Goal: Task Accomplishment & Management: Manage account settings

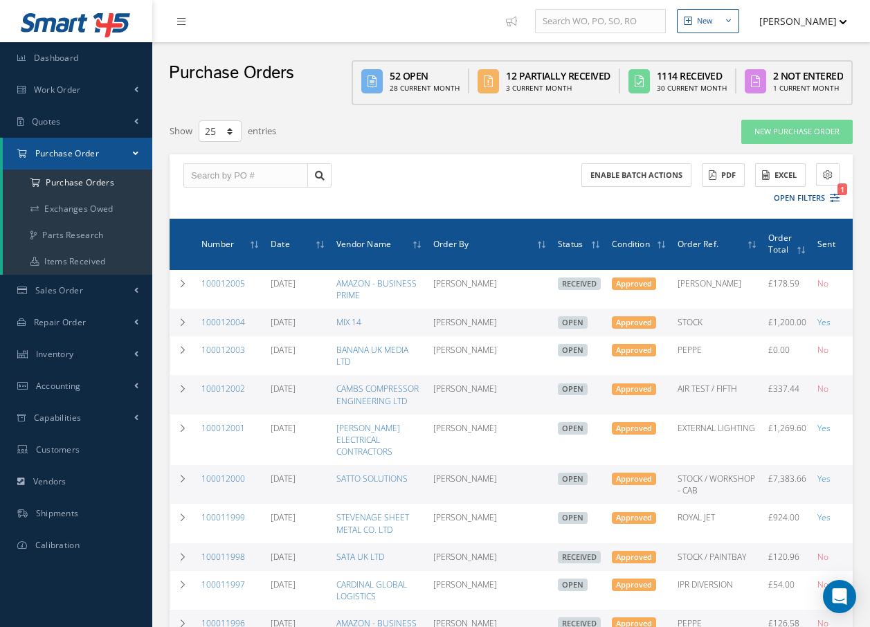
select select "25"
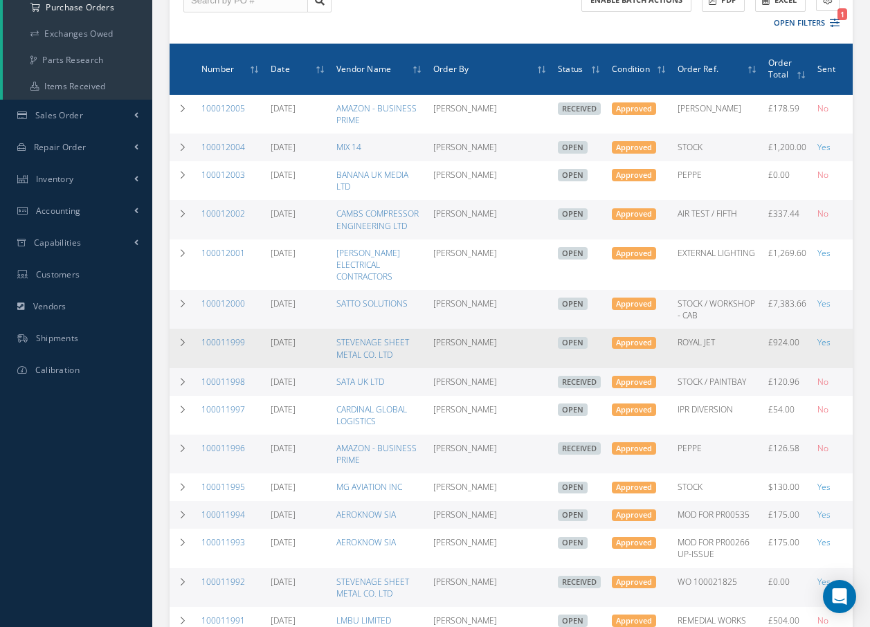
scroll to position [208, 0]
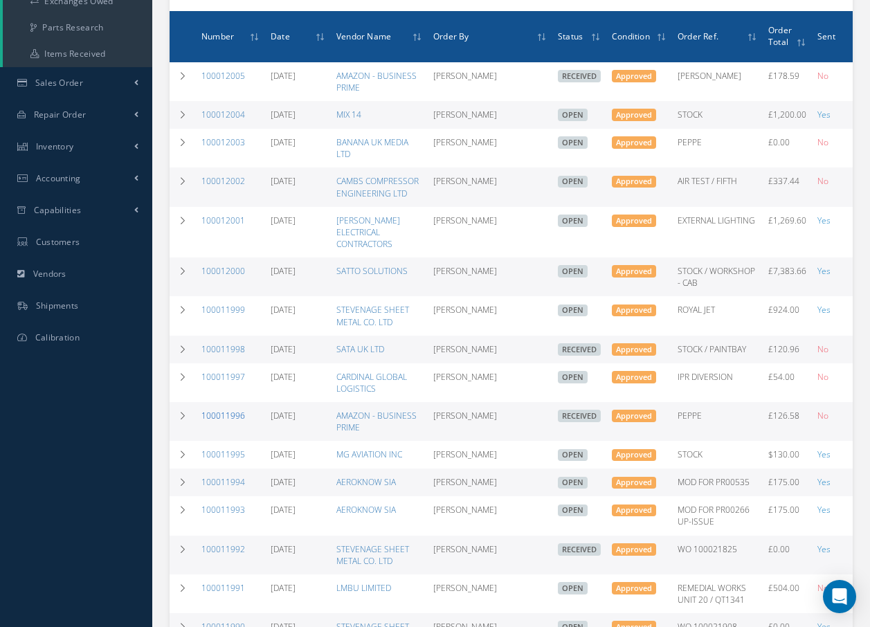
click at [206, 421] on link "100011996" at bounding box center [223, 416] width 44 height 12
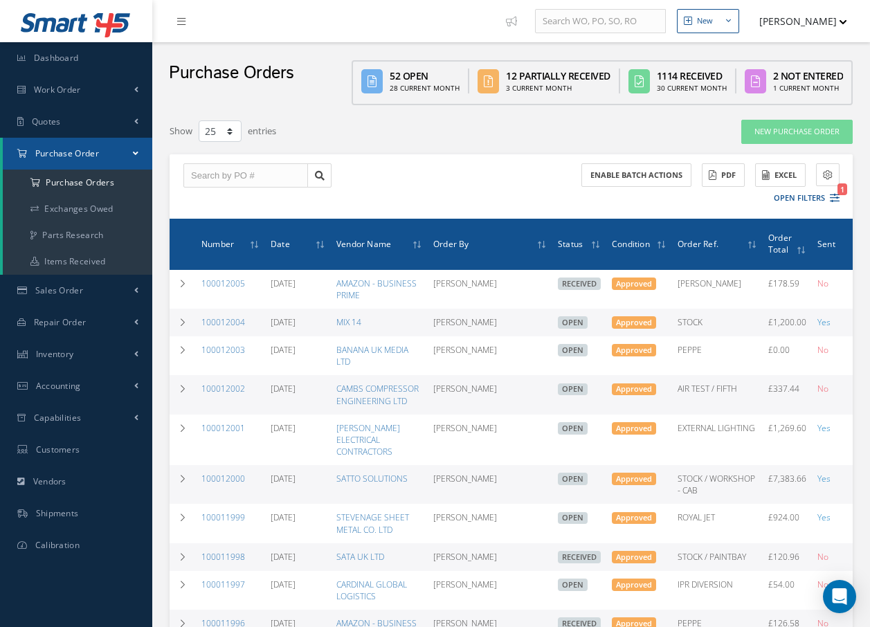
select select "25"
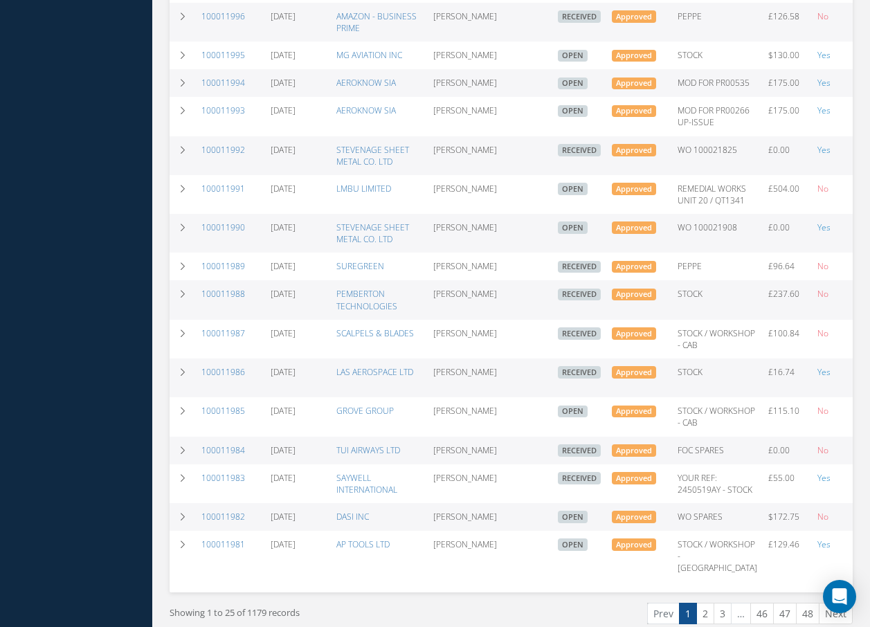
scroll to position [623, 0]
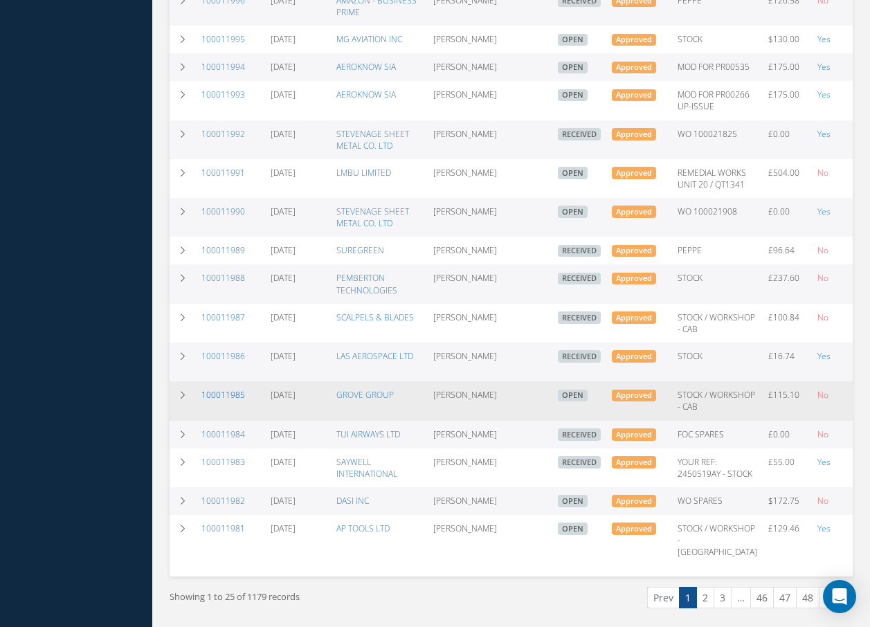
click at [208, 401] on link "100011985" at bounding box center [223, 395] width 44 height 12
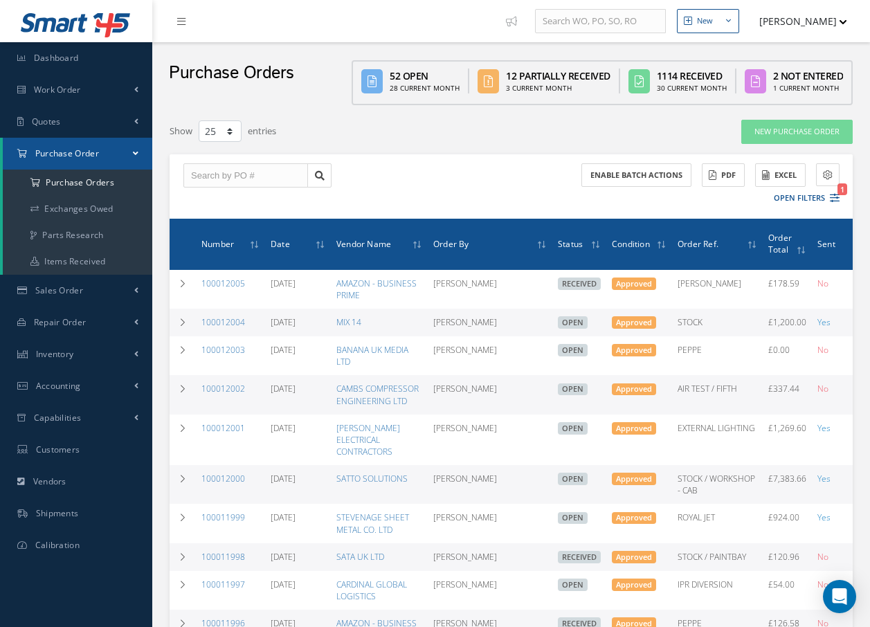
select select "25"
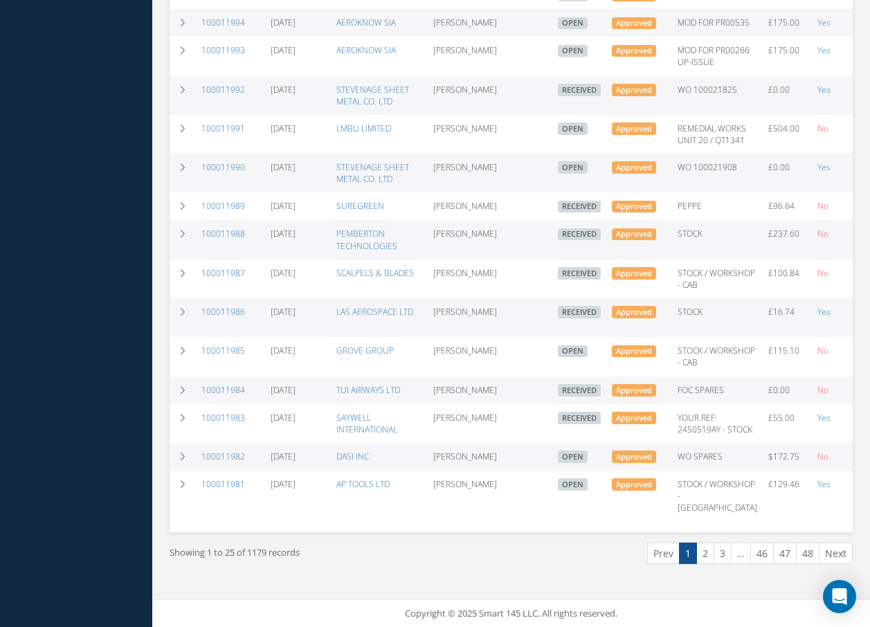
scroll to position [760, 0]
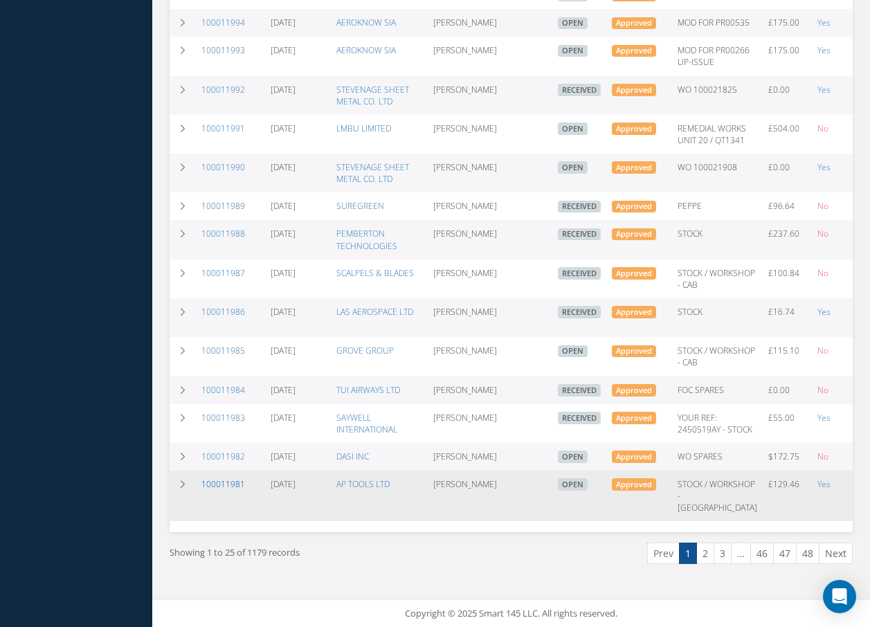
click at [234, 478] on link "100011981" at bounding box center [223, 484] width 44 height 12
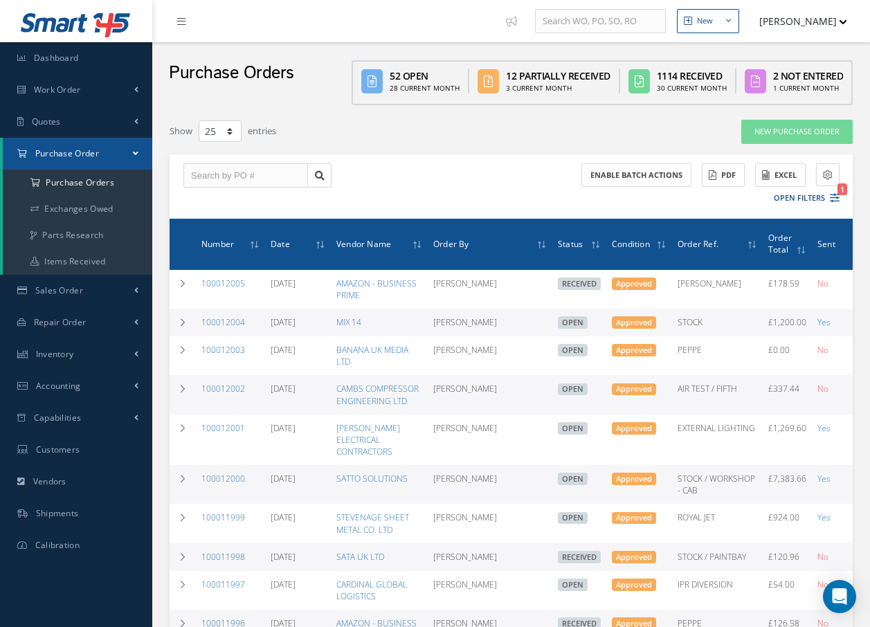
select select "25"
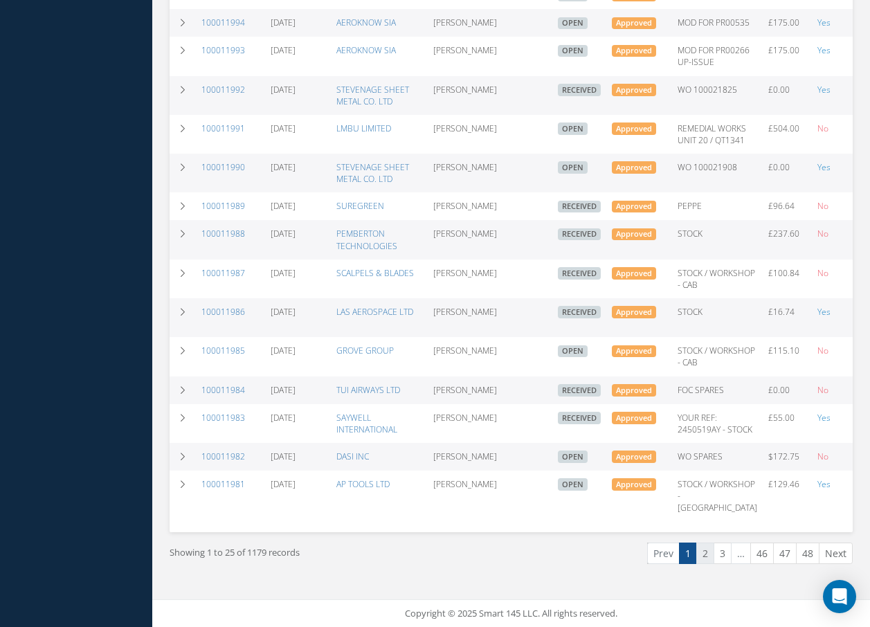
click at [707, 555] on link "2" at bounding box center [705, 553] width 18 height 21
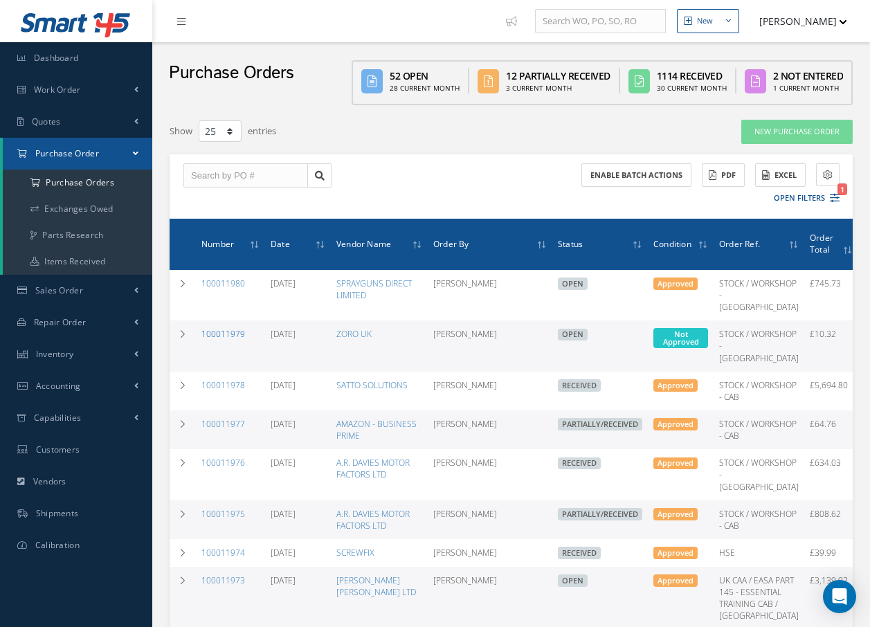
click at [237, 340] on link "100011979" at bounding box center [223, 334] width 44 height 12
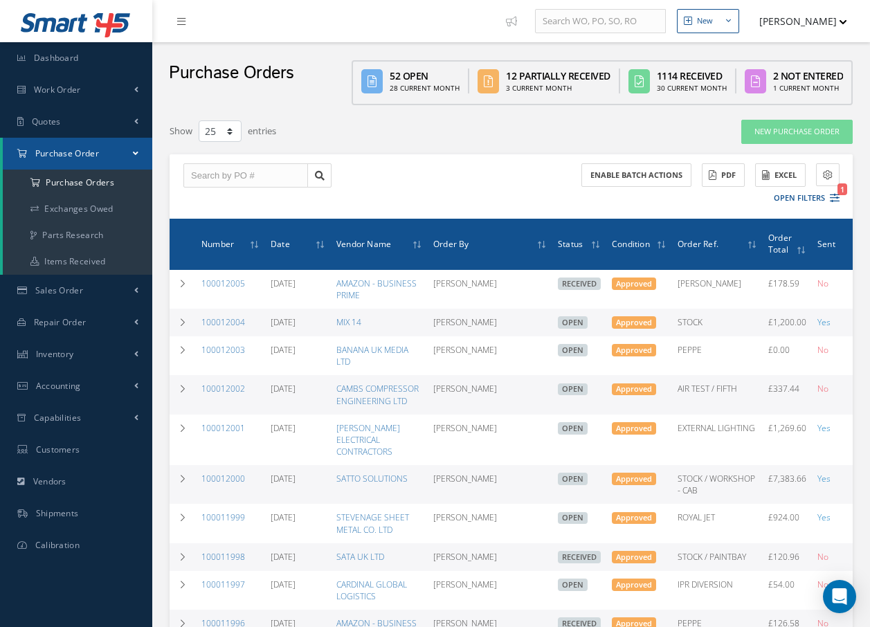
select select "25"
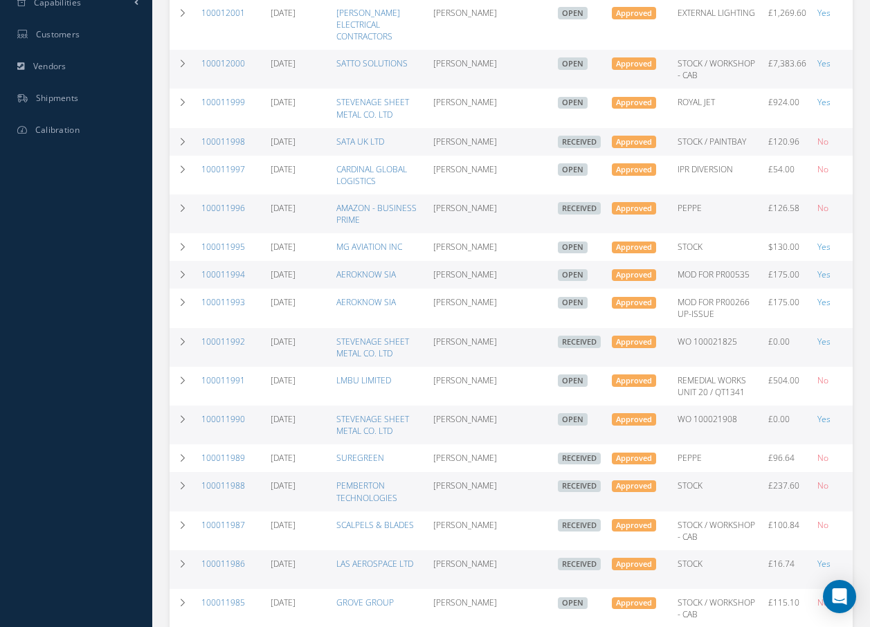
scroll to position [760, 0]
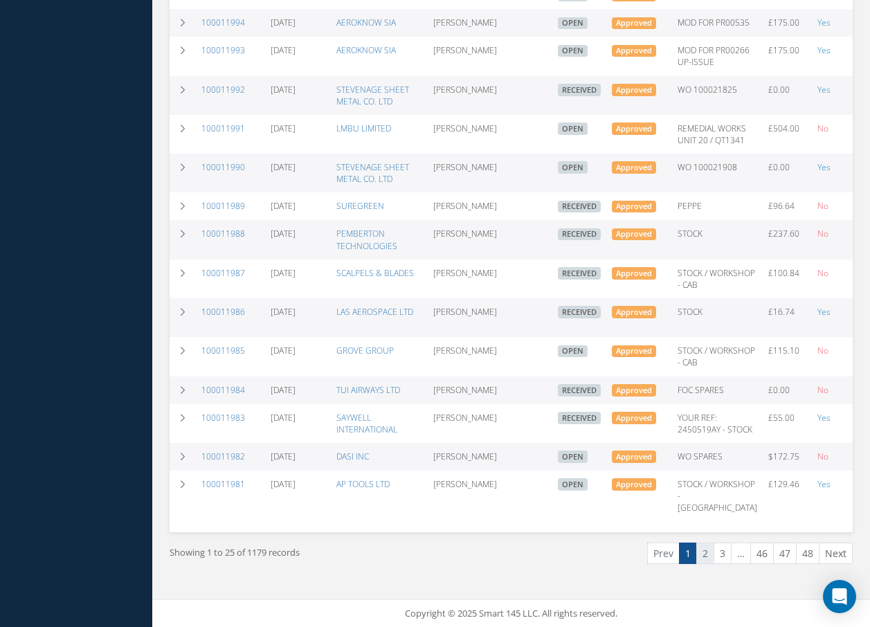
click at [707, 556] on link "2" at bounding box center [705, 553] width 18 height 21
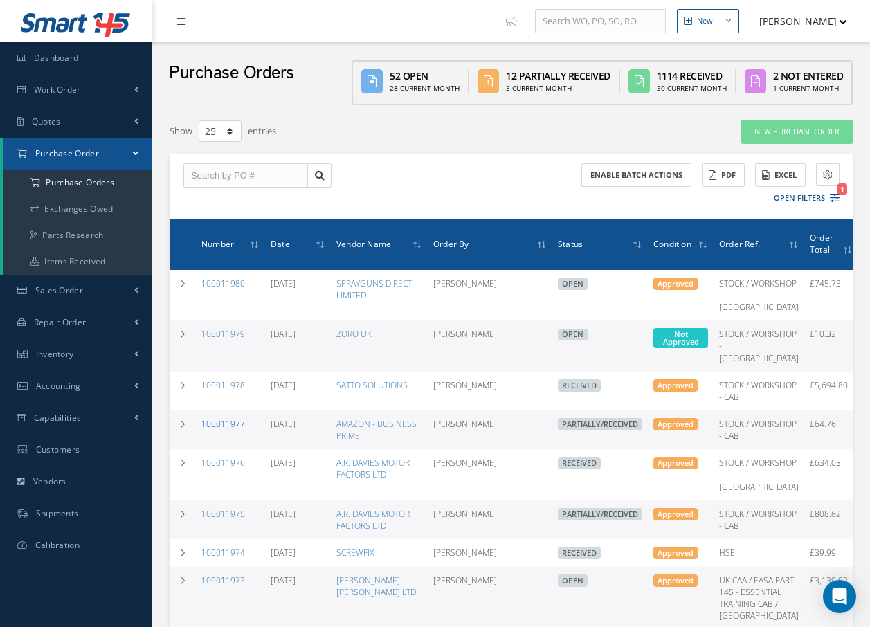
click at [226, 430] on link "100011977" at bounding box center [223, 424] width 44 height 12
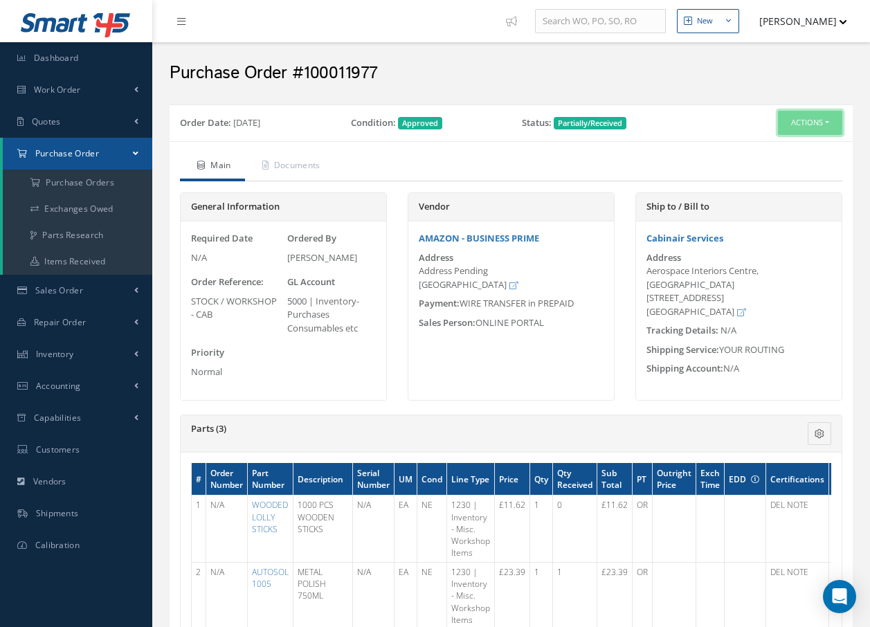
click at [811, 128] on button "Actions" at bounding box center [810, 123] width 64 height 24
click at [790, 147] on link "Receive" at bounding box center [786, 149] width 111 height 19
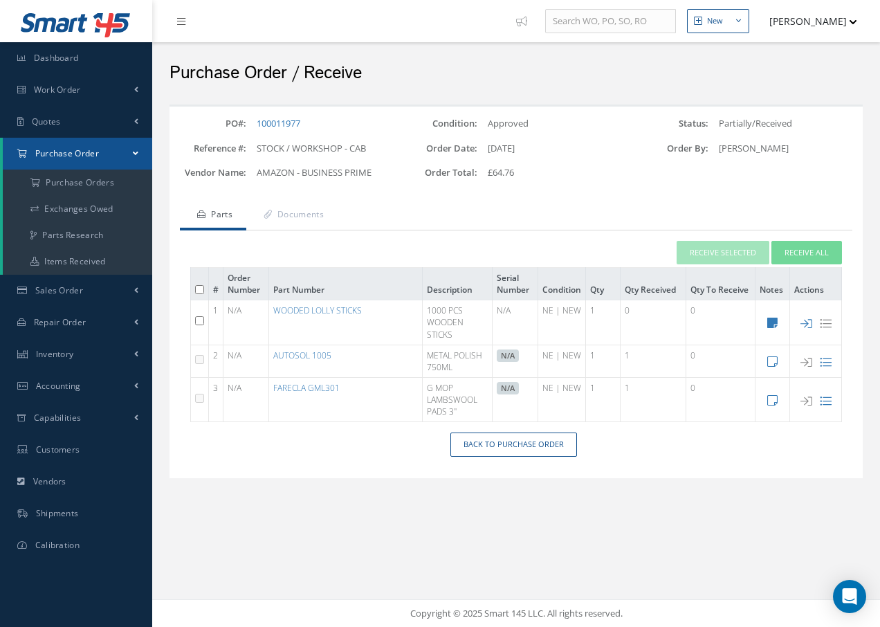
click at [199, 322] on input "checkbox" at bounding box center [199, 320] width 9 height 9
checkbox input "true"
click at [733, 253] on button "Receive Selected" at bounding box center [723, 253] width 93 height 24
type input "[DATE]"
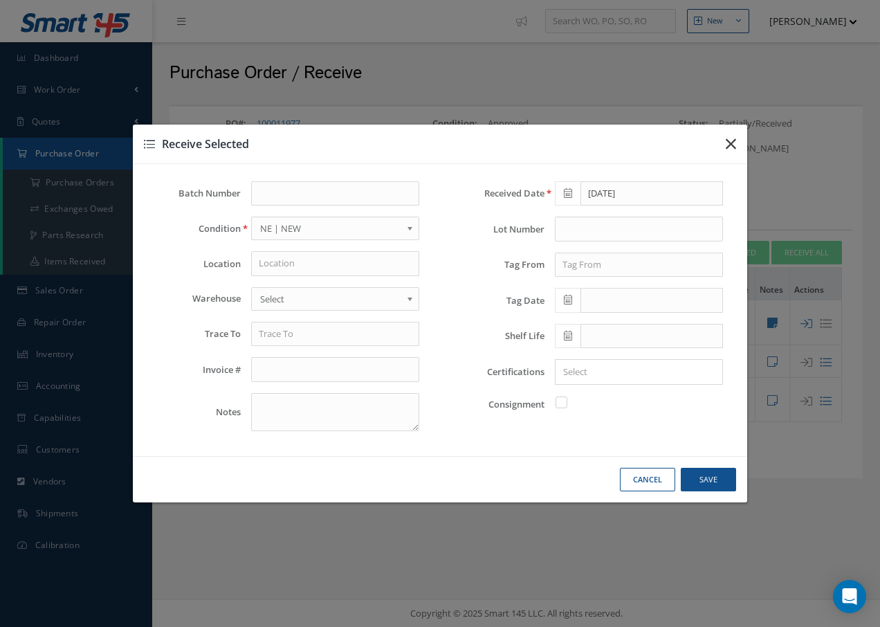
click at [728, 139] on icon "button" at bounding box center [731, 144] width 10 height 17
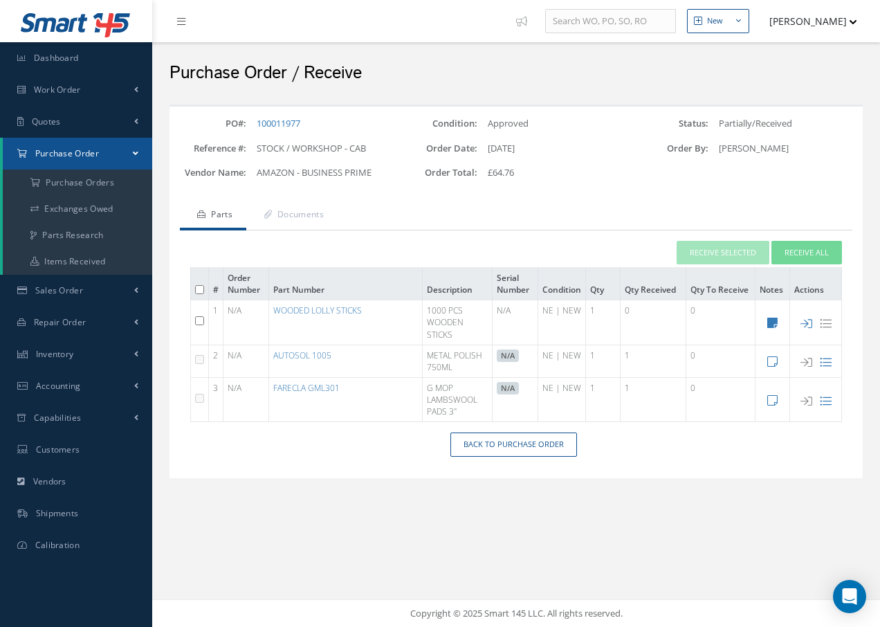
click at [197, 322] on input "checkbox" at bounding box center [199, 320] width 9 height 9
checkbox input "true"
click at [706, 252] on button "Receive Selected" at bounding box center [723, 253] width 93 height 24
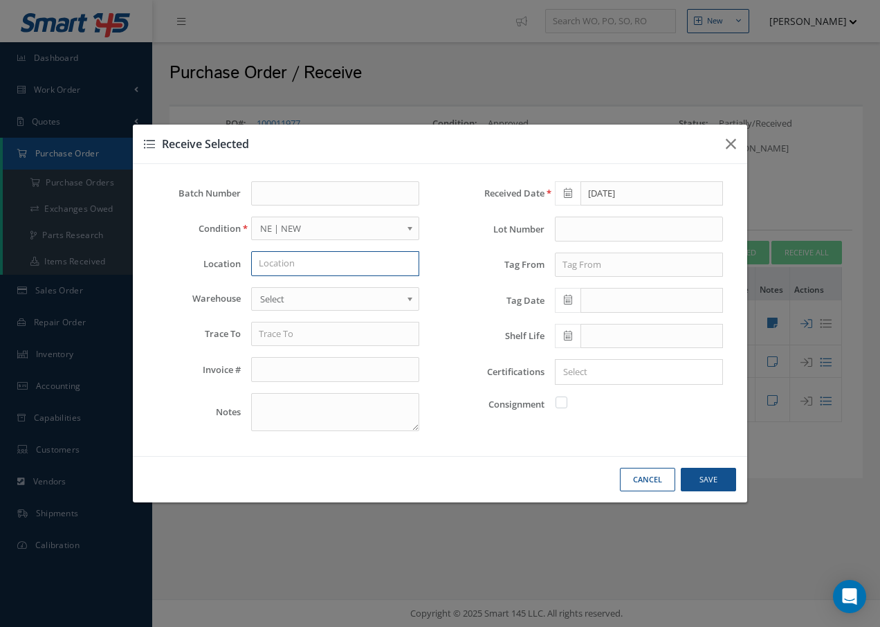
click at [309, 268] on input "text" at bounding box center [335, 263] width 168 height 25
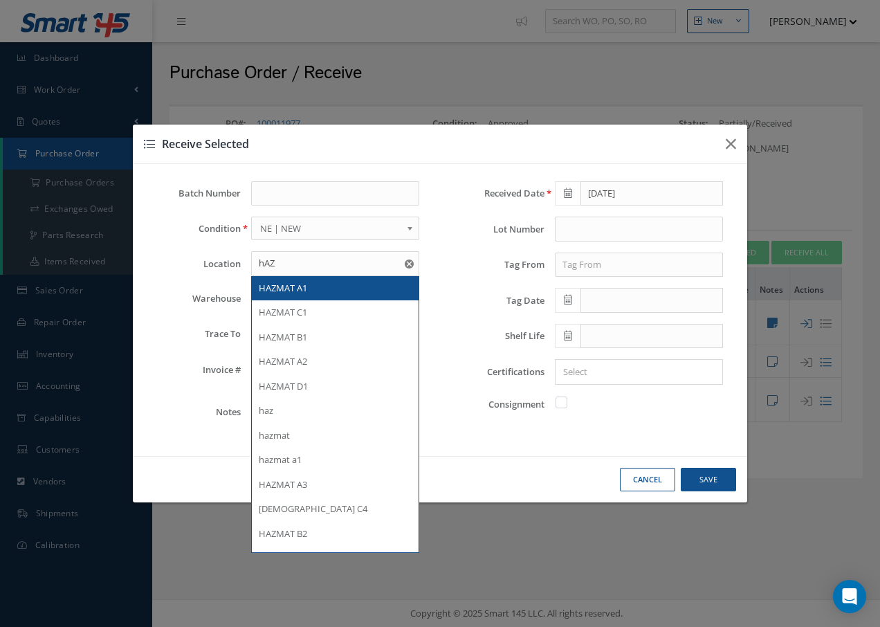
click at [285, 286] on span "HAZMAT A1" at bounding box center [283, 288] width 48 height 12
type input "HAZMAT A1"
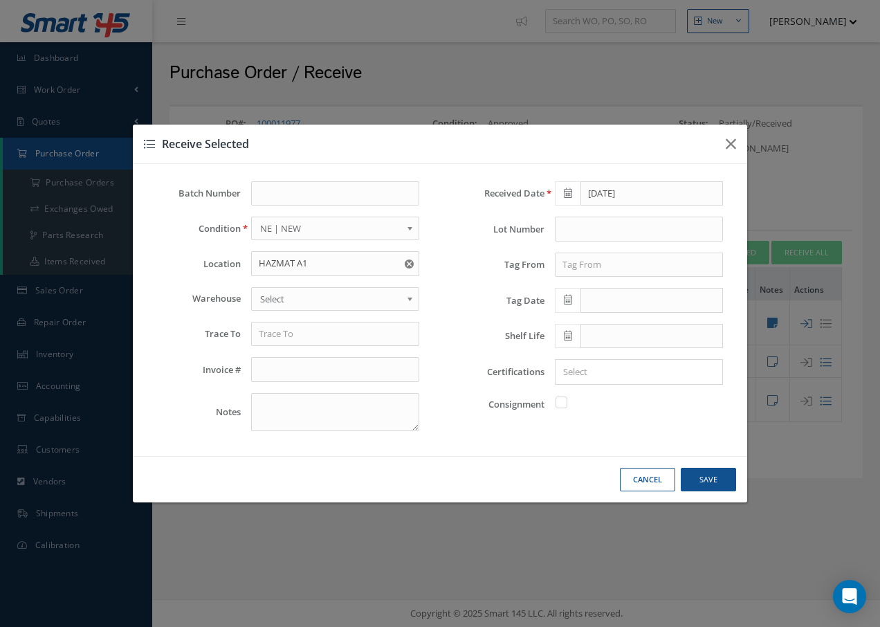
click at [283, 296] on span "Select" at bounding box center [330, 299] width 141 height 17
click at [287, 342] on input "text" at bounding box center [335, 334] width 168 height 25
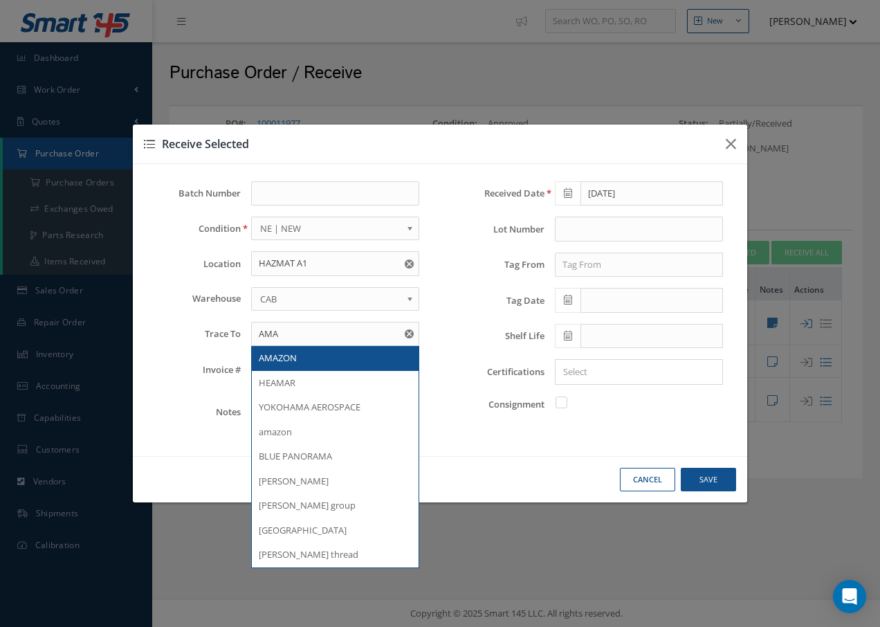
click at [296, 360] on span "AMAZON" at bounding box center [278, 358] width 38 height 12
type input "AMAZON"
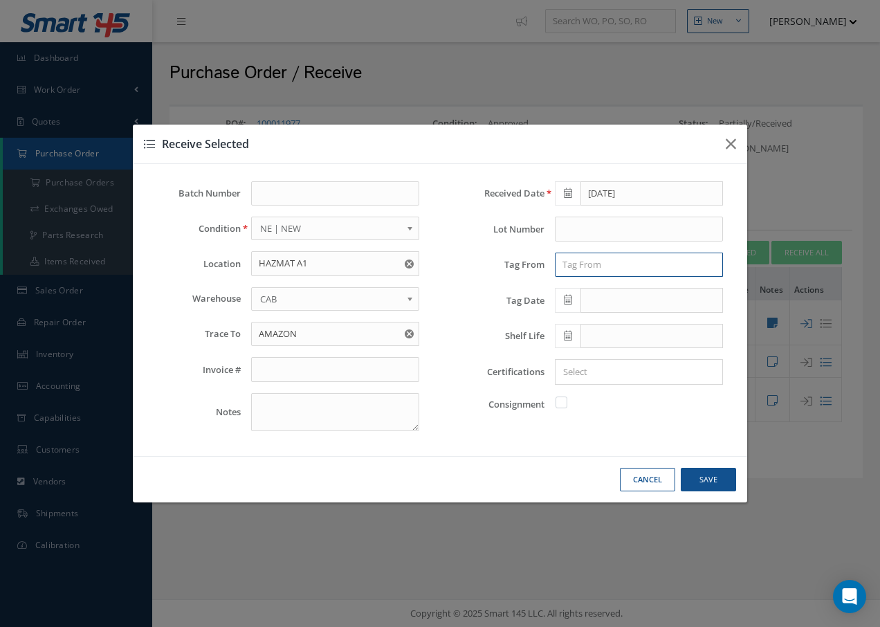
click at [589, 261] on input "text" at bounding box center [639, 265] width 168 height 25
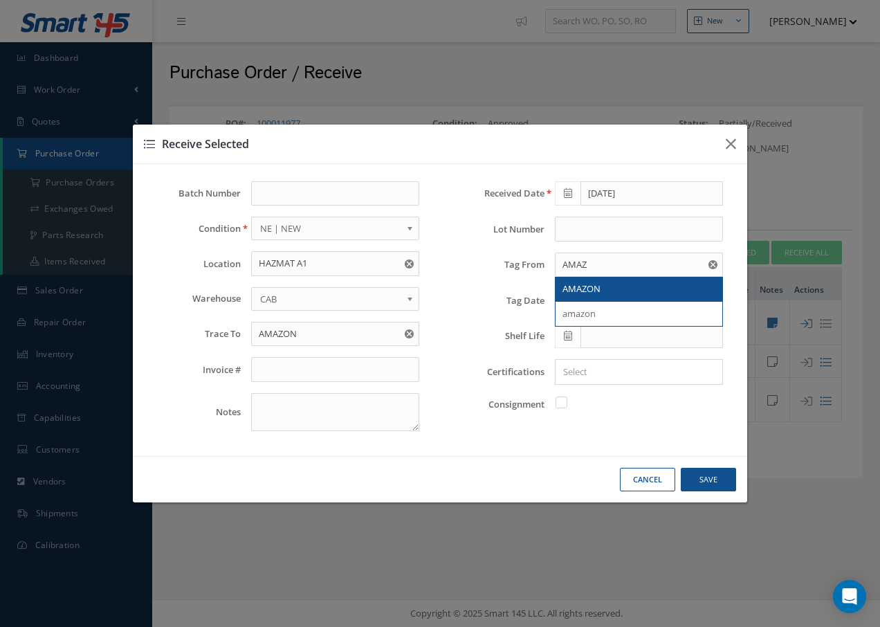
click at [574, 287] on span "AMAZON" at bounding box center [582, 288] width 38 height 12
type input "AMAZON"
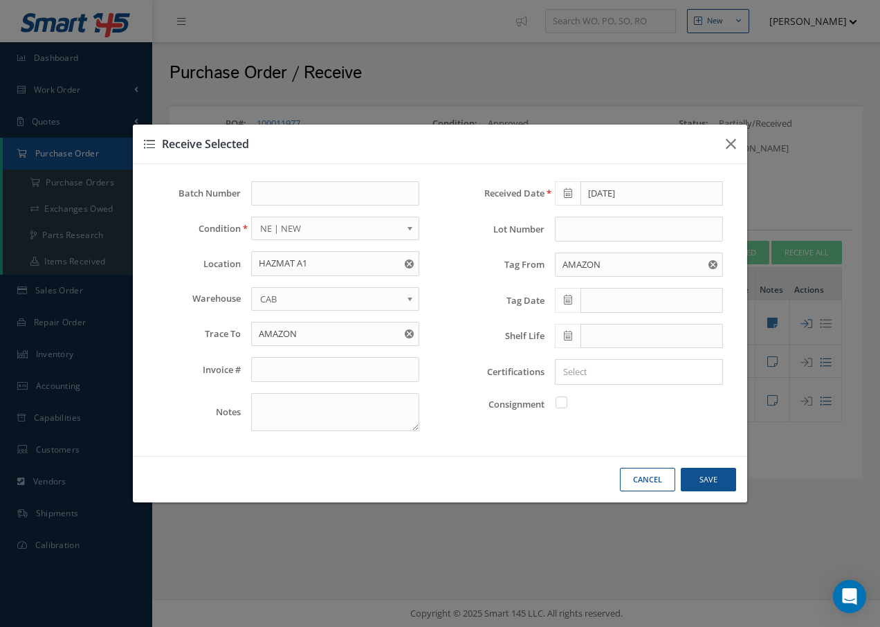
click at [569, 301] on icon at bounding box center [568, 300] width 8 height 10
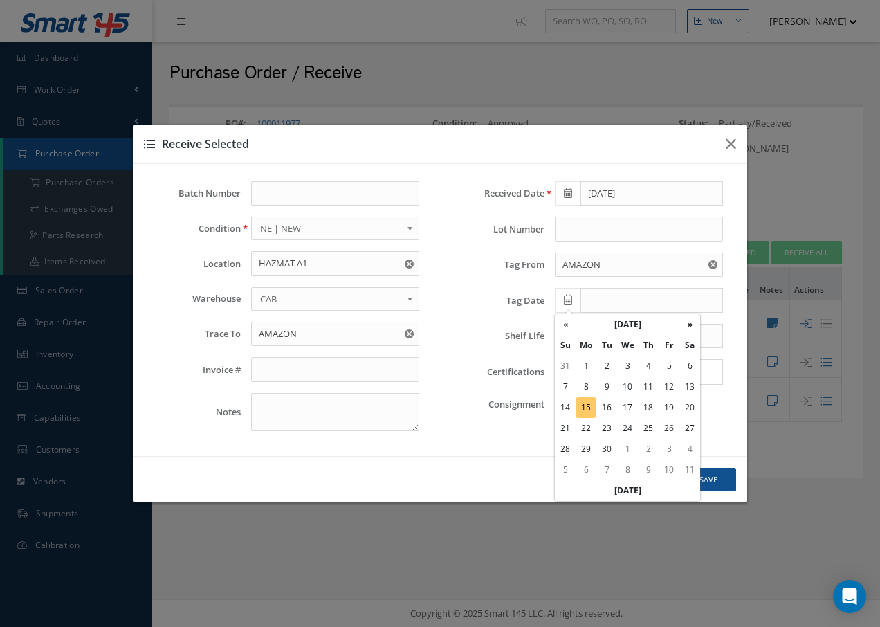
click at [585, 408] on td "15" at bounding box center [586, 407] width 21 height 21
type input "[DATE]"
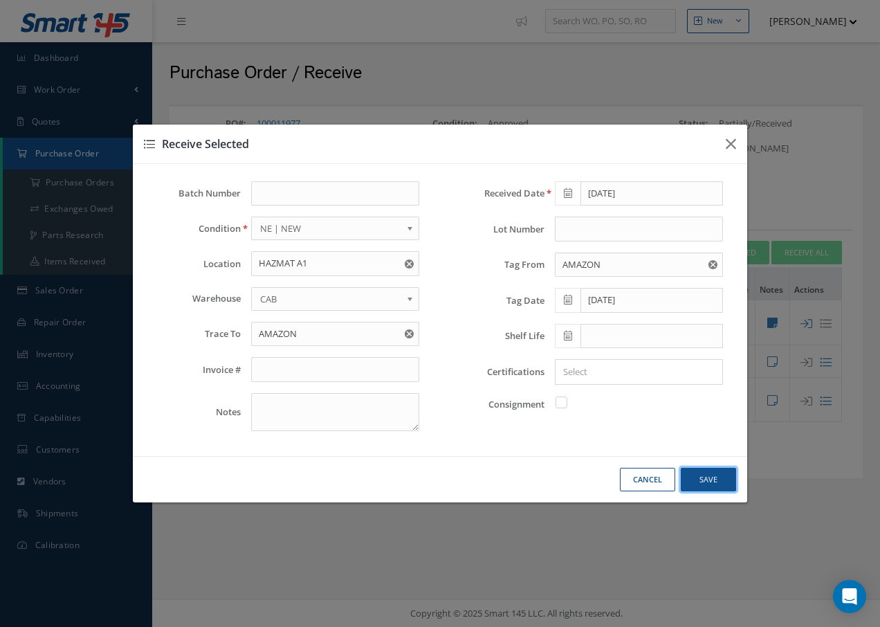
click at [712, 481] on button "Save" at bounding box center [708, 480] width 55 height 24
checkbox input "false"
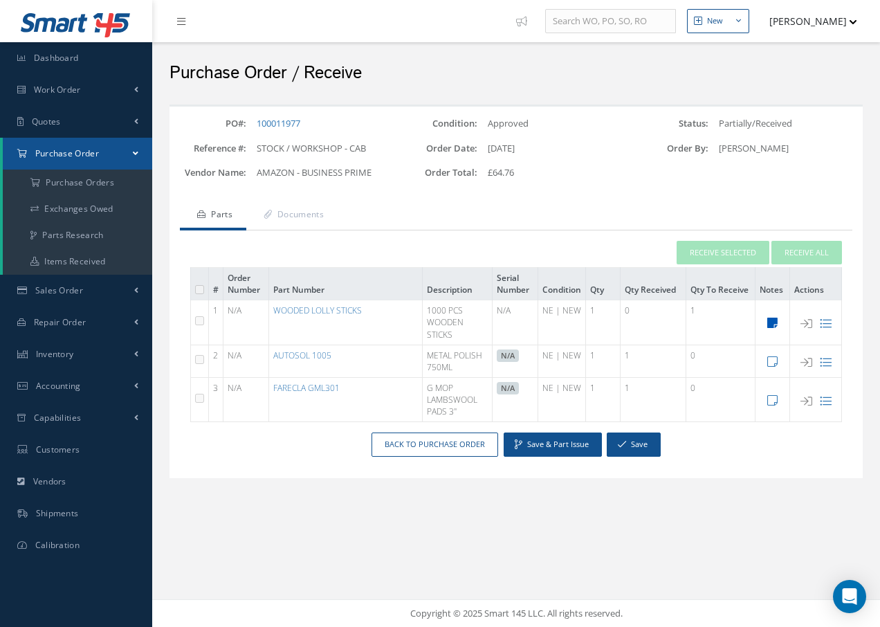
click at [772, 322] on icon at bounding box center [772, 323] width 10 height 12
type textarea "CAB"
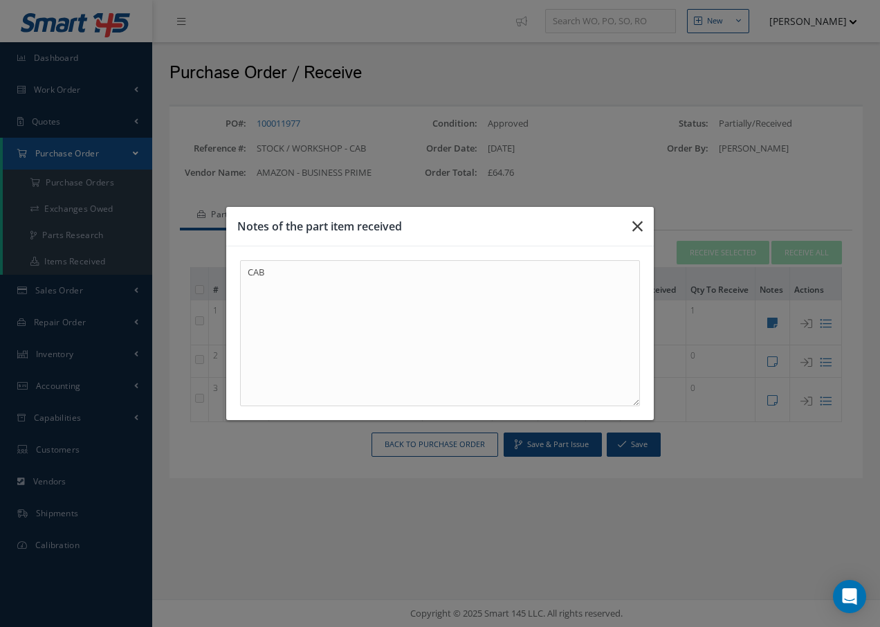
click at [632, 224] on button "button" at bounding box center [637, 226] width 33 height 39
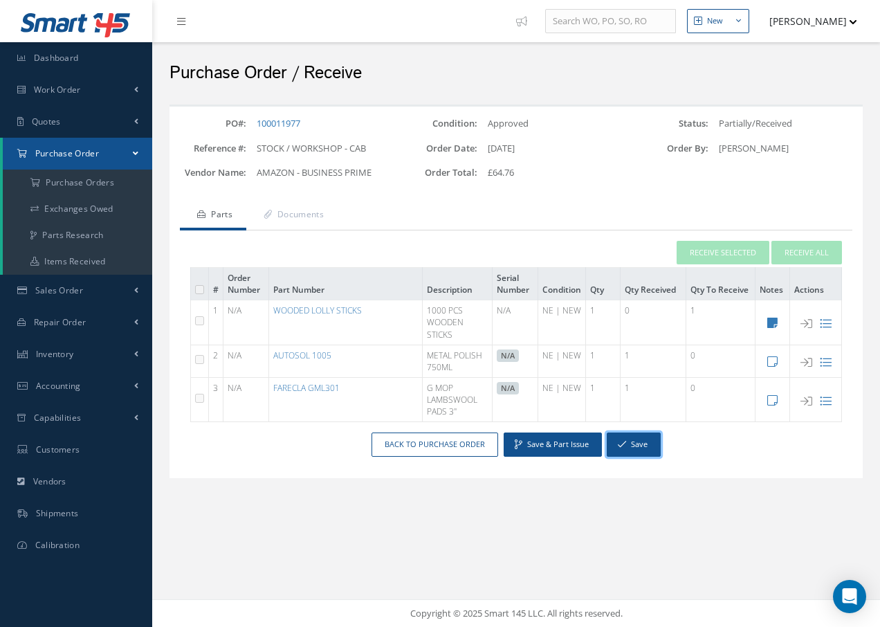
click at [629, 442] on button "Save" at bounding box center [634, 445] width 54 height 24
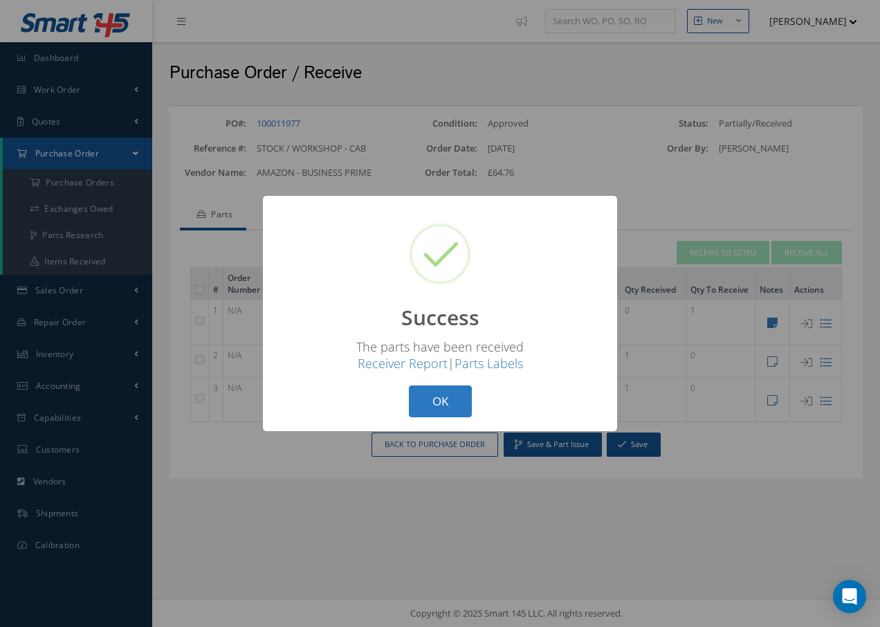
click at [463, 397] on button "OK" at bounding box center [440, 401] width 63 height 33
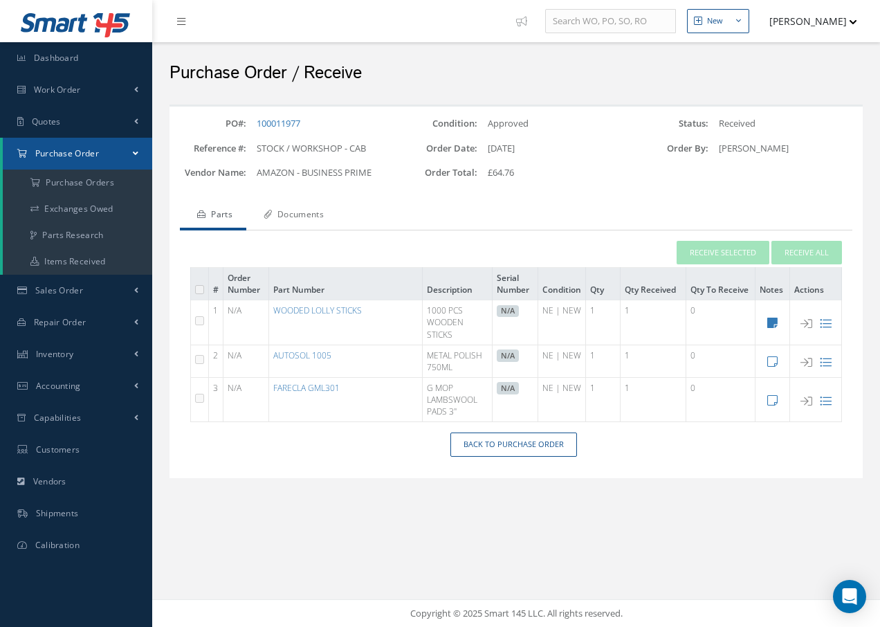
click at [286, 211] on link "Documents" at bounding box center [291, 215] width 91 height 29
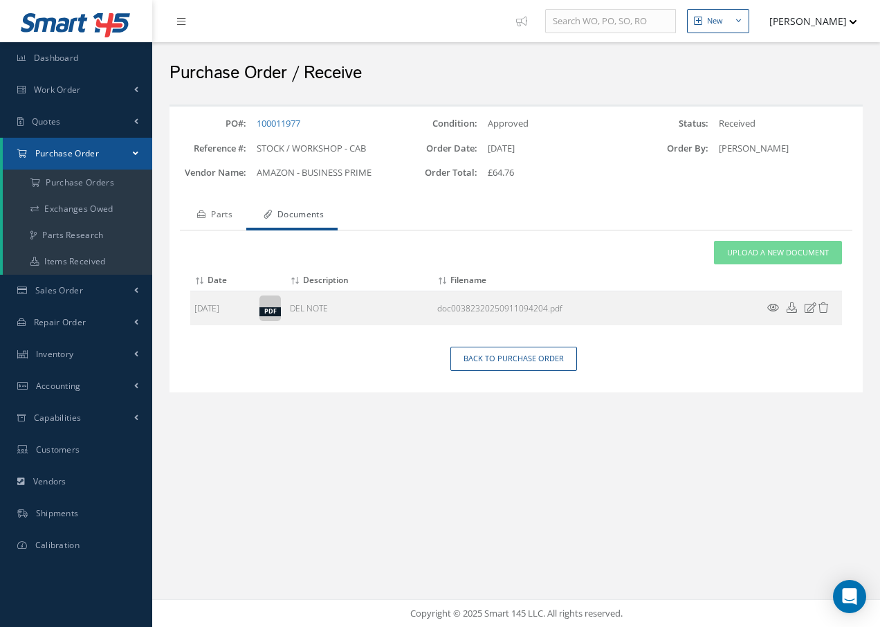
click at [204, 212] on icon at bounding box center [201, 214] width 8 height 8
